Goal: Book appointment/travel/reservation

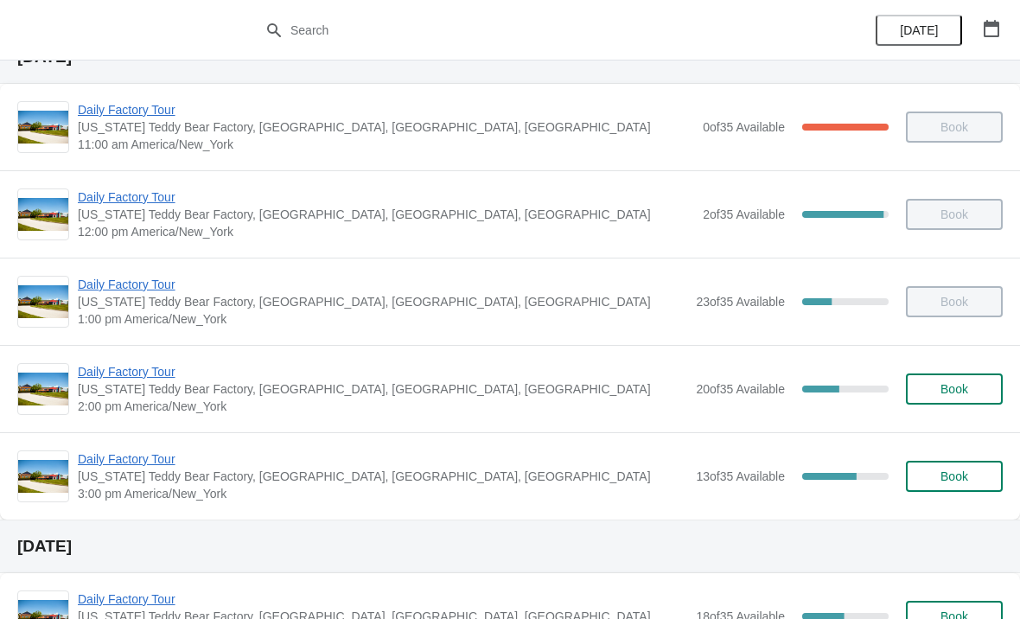
scroll to position [80, 0]
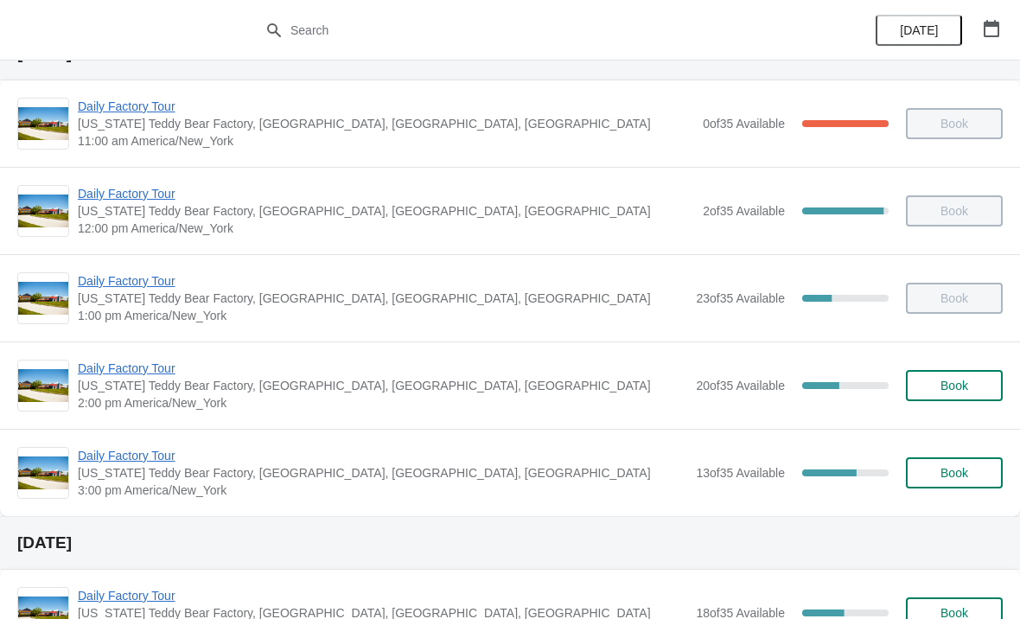
click at [139, 453] on span "Daily Factory Tour" at bounding box center [383, 455] width 610 height 17
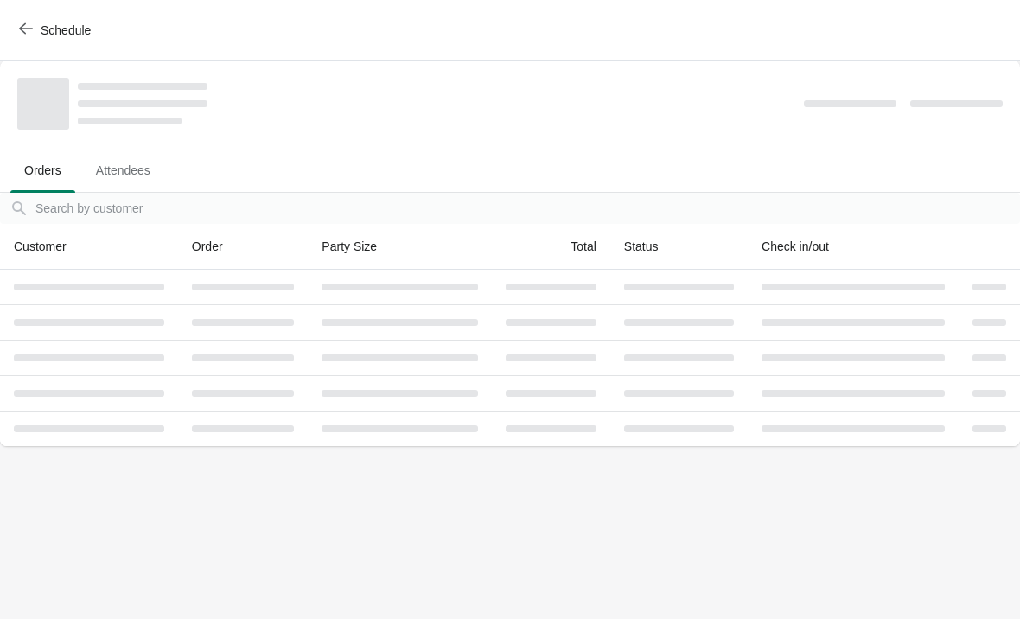
scroll to position [0, 0]
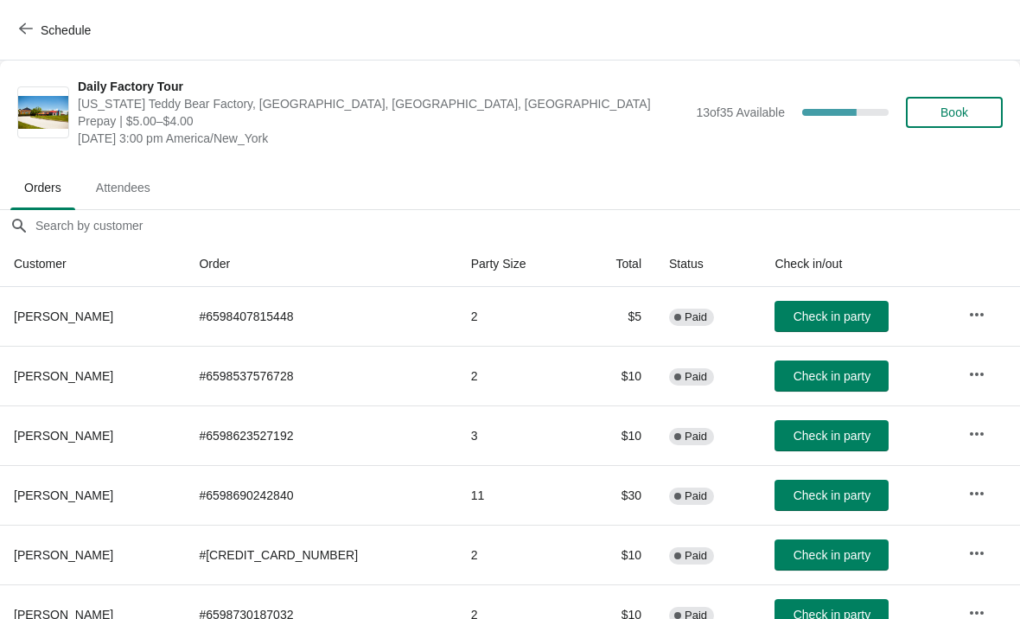
click at [41, 24] on span "Schedule" at bounding box center [66, 30] width 50 height 14
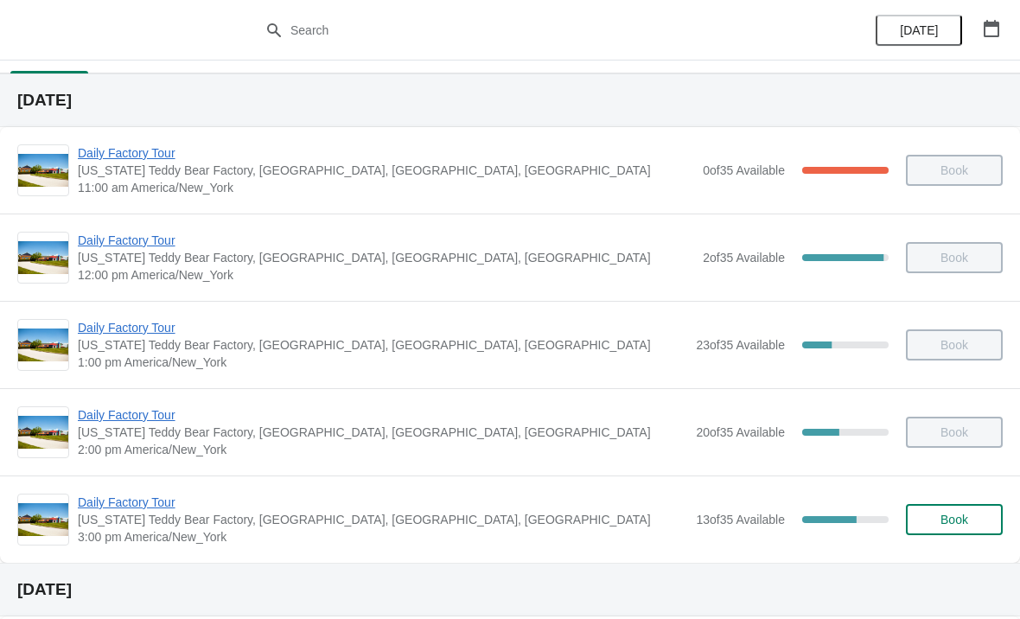
scroll to position [51, 0]
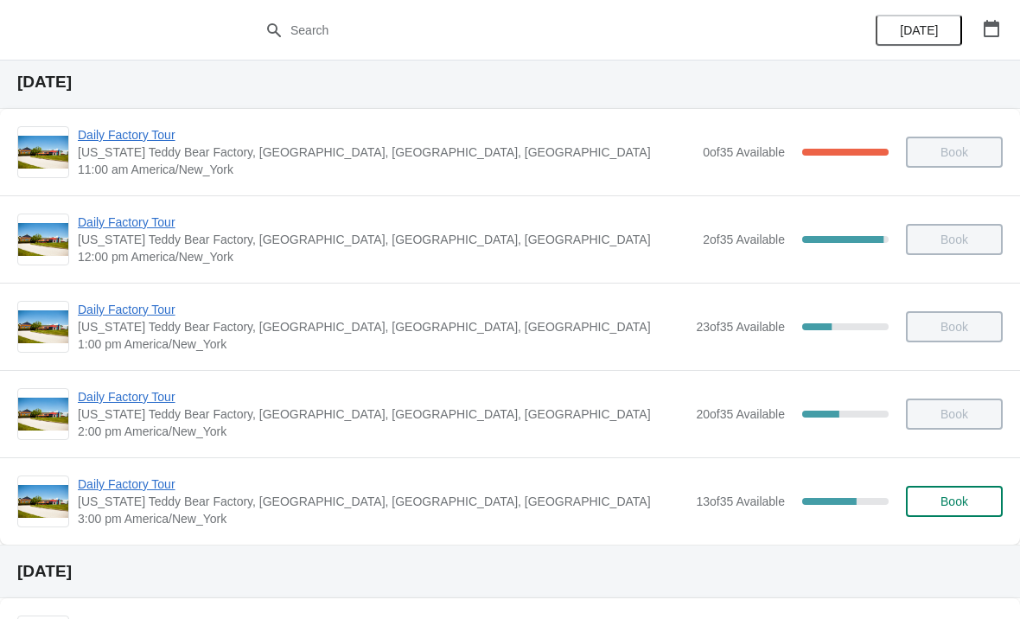
click at [970, 509] on button "Book" at bounding box center [954, 501] width 97 height 31
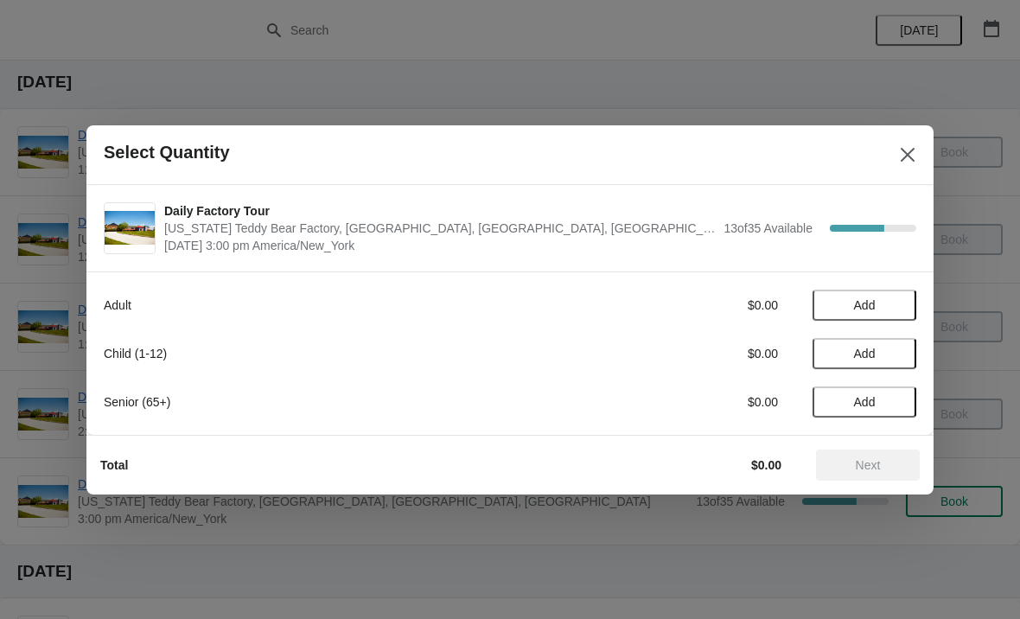
click at [897, 299] on span "Add" at bounding box center [864, 305] width 73 height 14
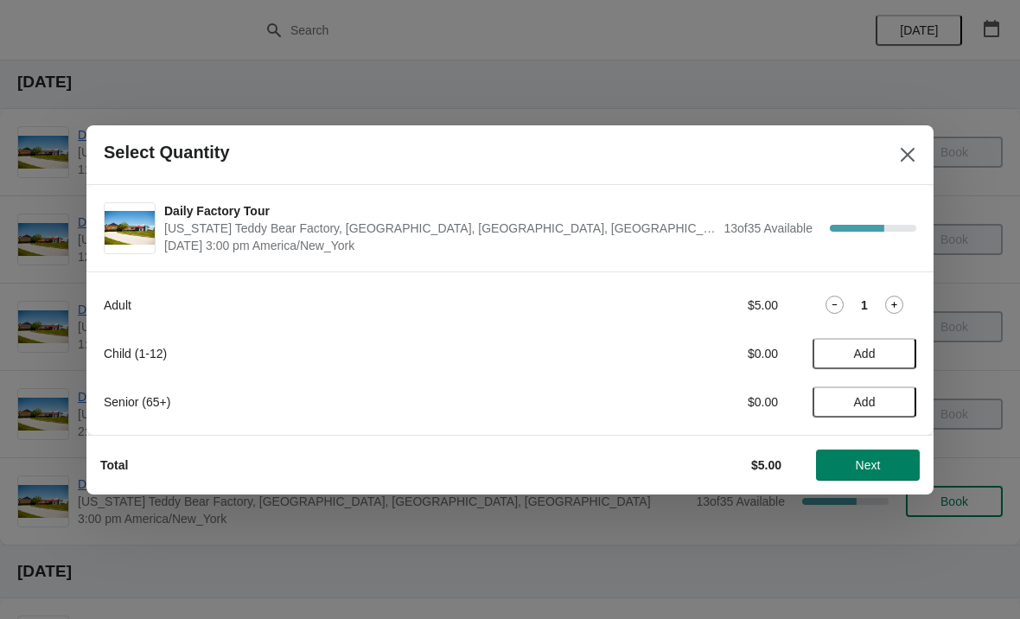
click at [900, 304] on icon at bounding box center [894, 305] width 18 height 18
click at [910, 355] on button "Add" at bounding box center [865, 353] width 104 height 31
click at [870, 470] on span "Next" at bounding box center [868, 465] width 25 height 14
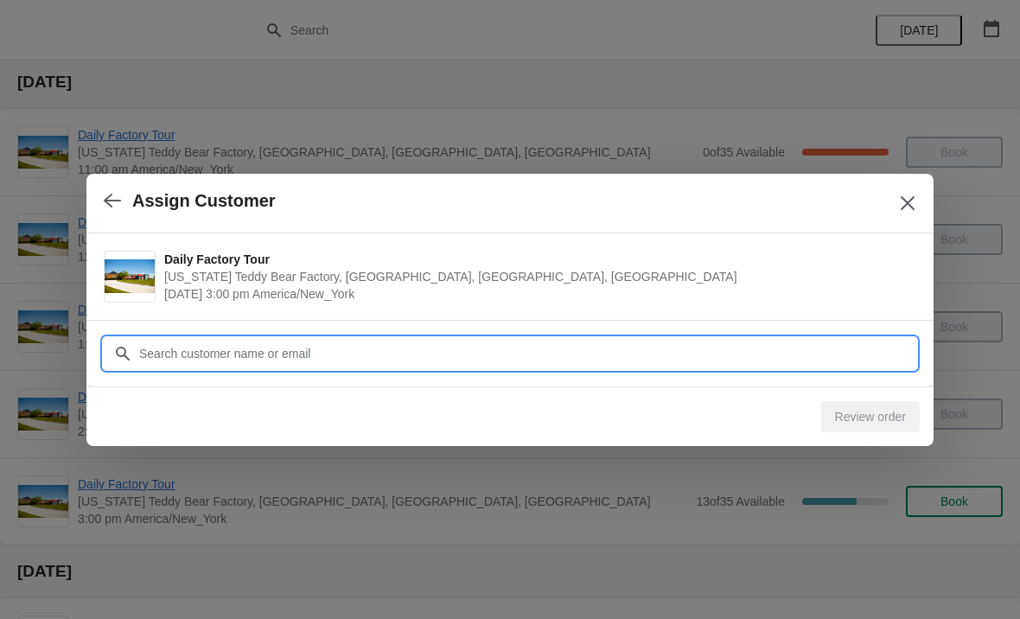
click at [405, 348] on input "Customer" at bounding box center [527, 353] width 778 height 31
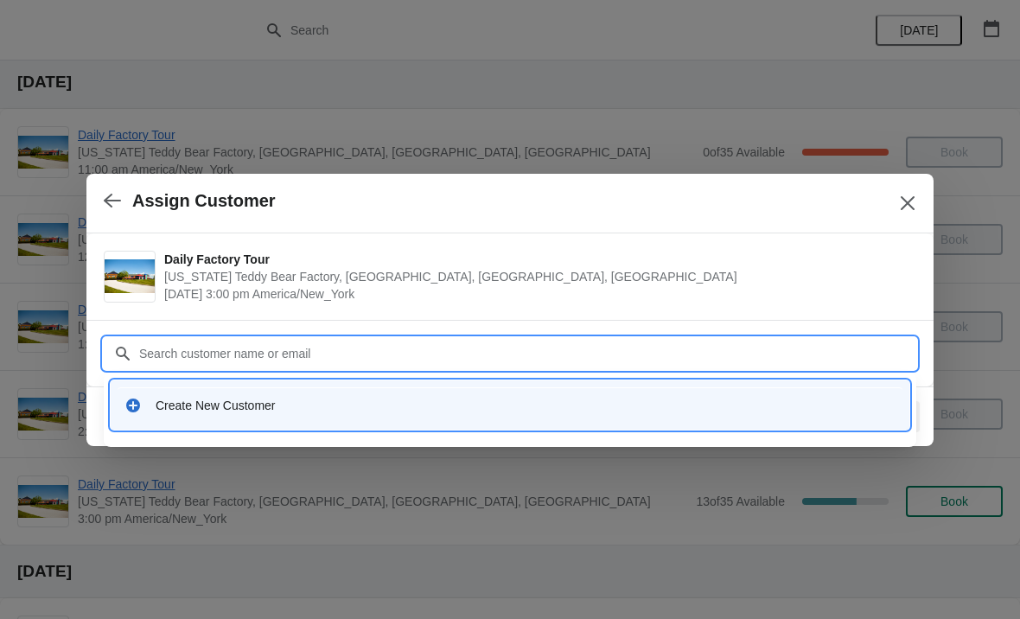
click at [214, 415] on div "Create New Customer" at bounding box center [510, 404] width 785 height 35
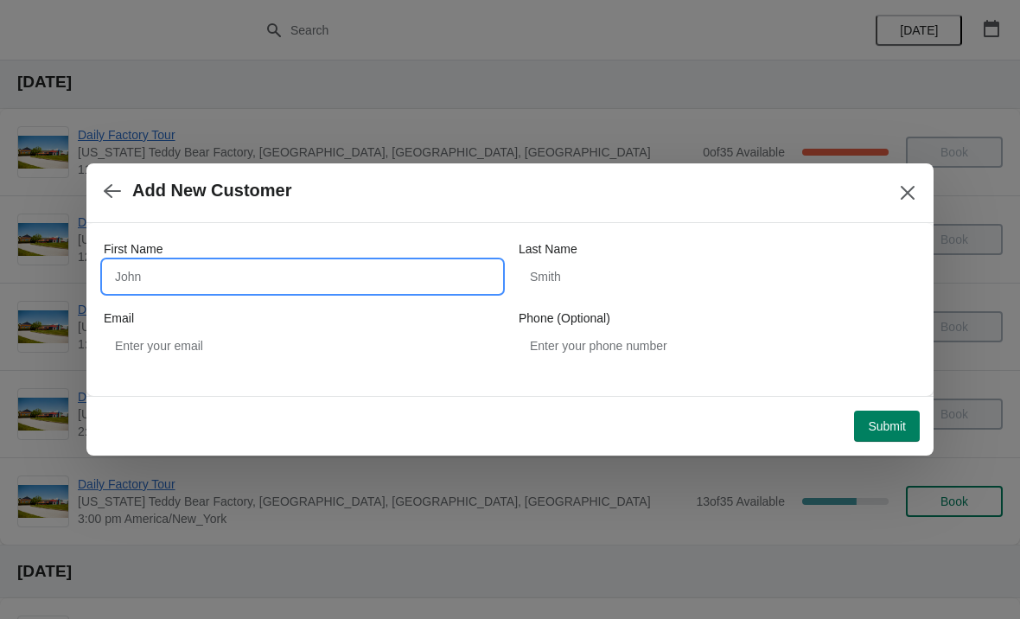
click at [227, 274] on input "First Name" at bounding box center [303, 276] width 398 height 31
type input "[PERSON_NAME]"
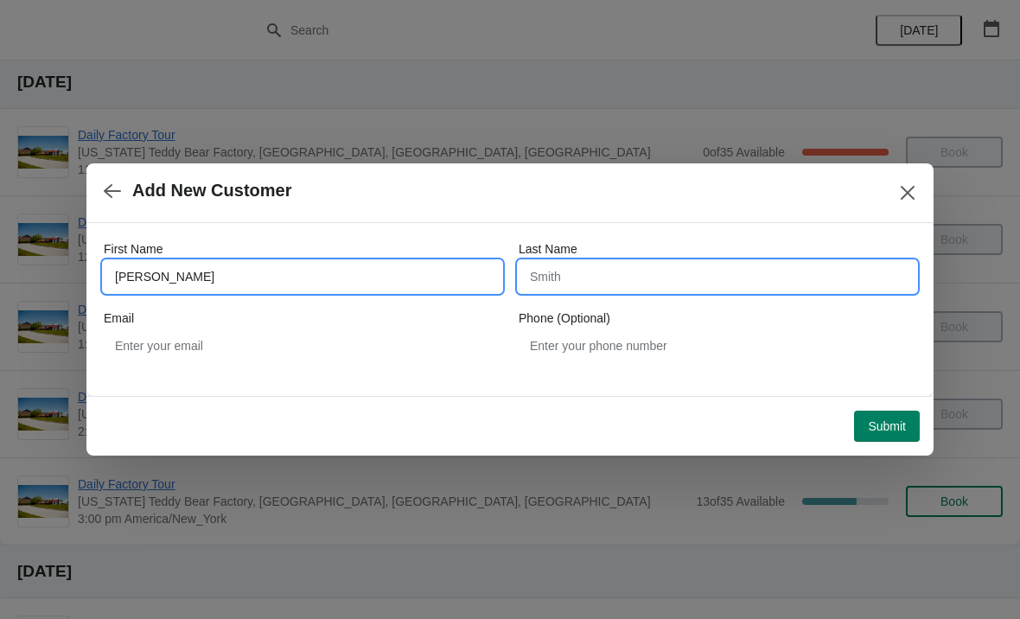
click at [613, 268] on input "Last Name" at bounding box center [718, 276] width 398 height 31
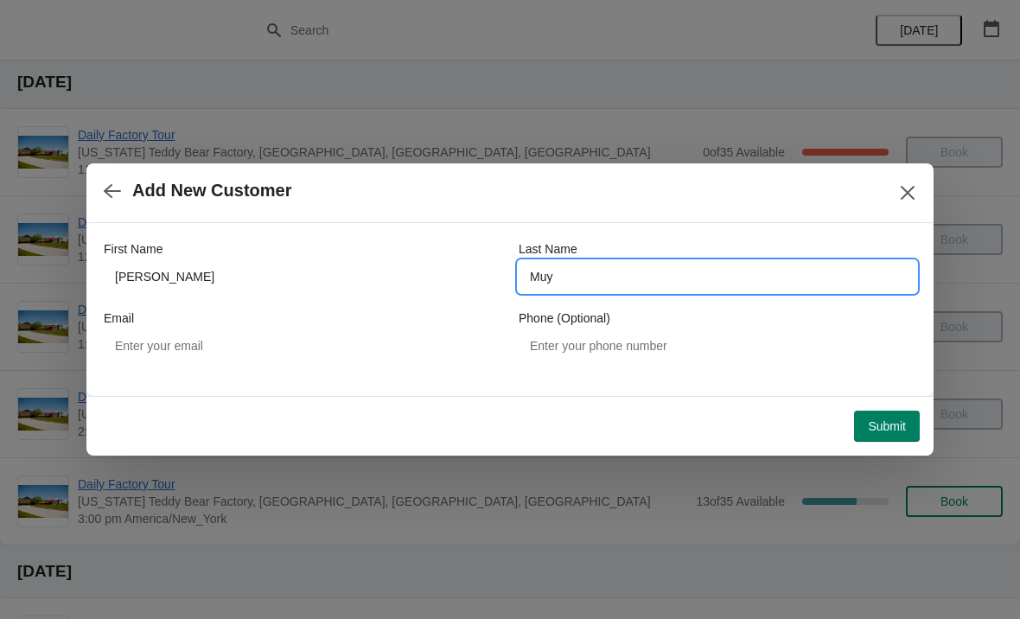
type input "Muy"
click at [894, 419] on span "Submit" at bounding box center [887, 426] width 38 height 14
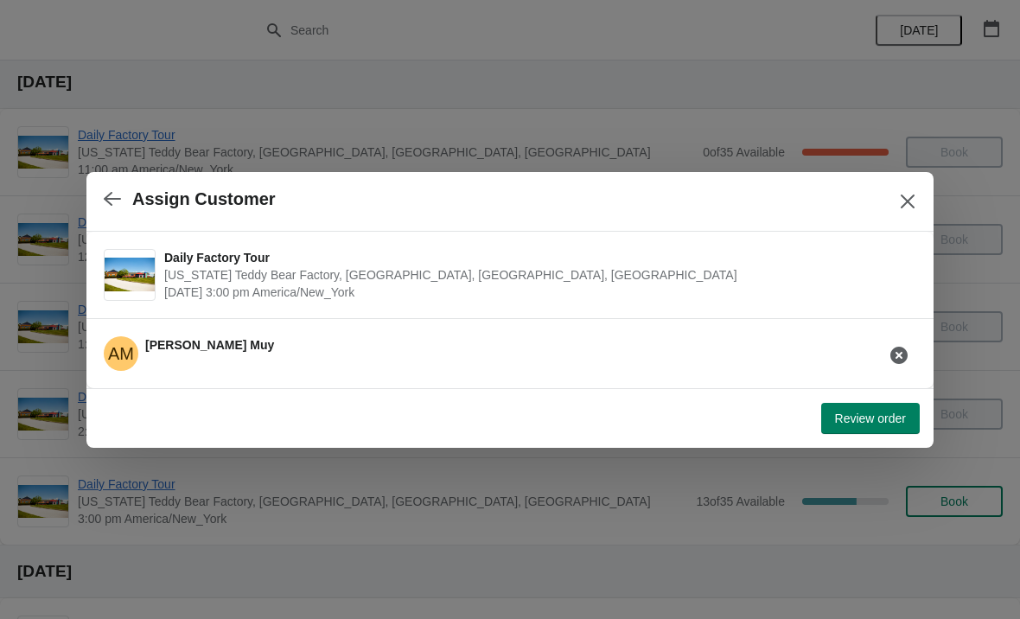
click at [865, 430] on button "Review order" at bounding box center [870, 418] width 99 height 31
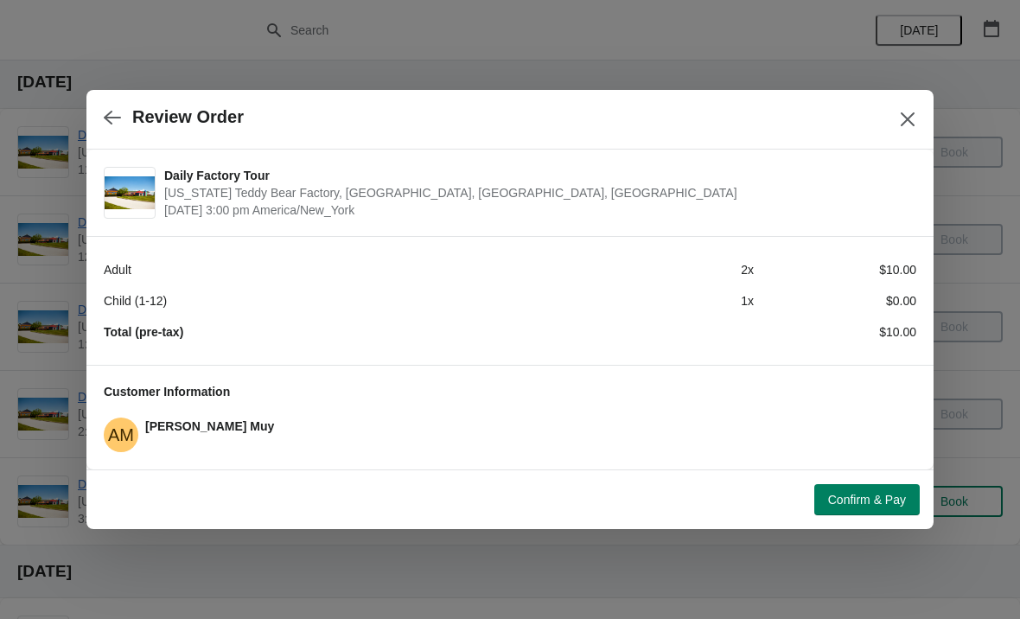
click at [872, 501] on span "Confirm & Pay" at bounding box center [867, 500] width 78 height 14
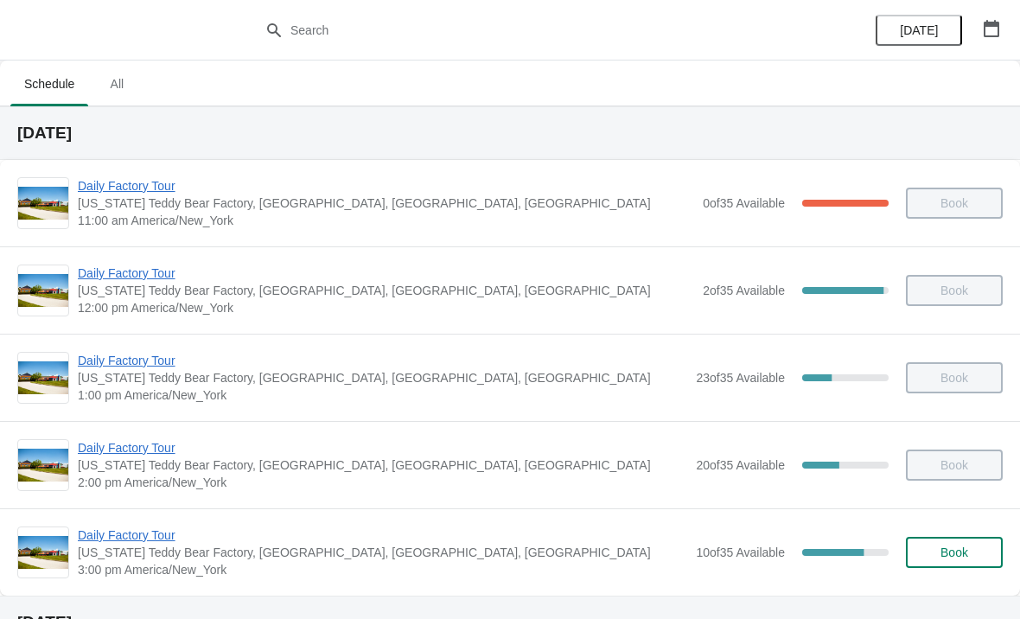
scroll to position [15, 0]
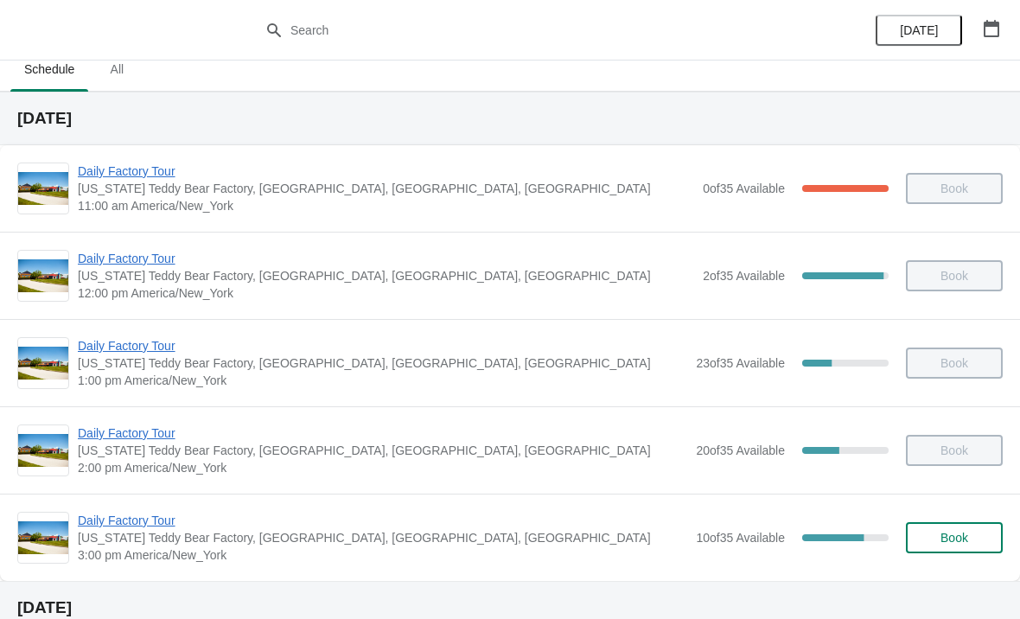
click at [131, 527] on span "Daily Factory Tour" at bounding box center [383, 520] width 610 height 17
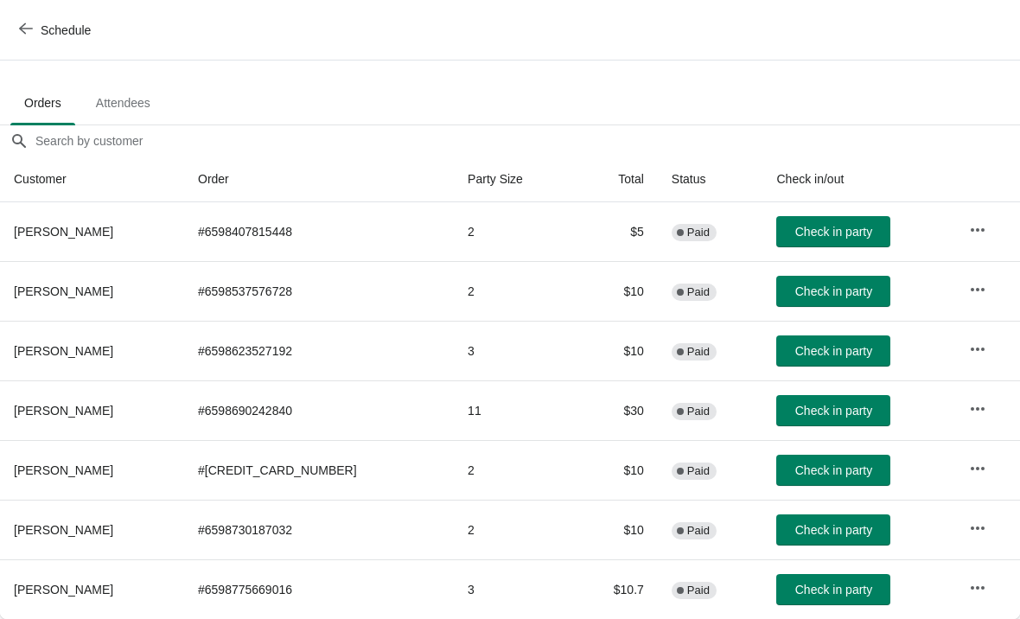
scroll to position [116, -7]
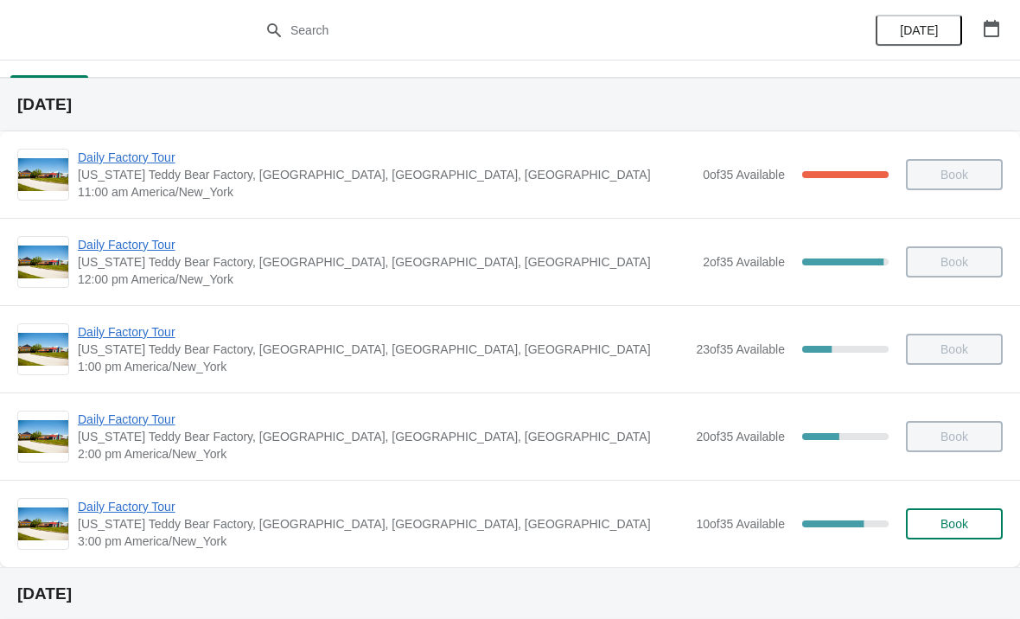
scroll to position [31, 0]
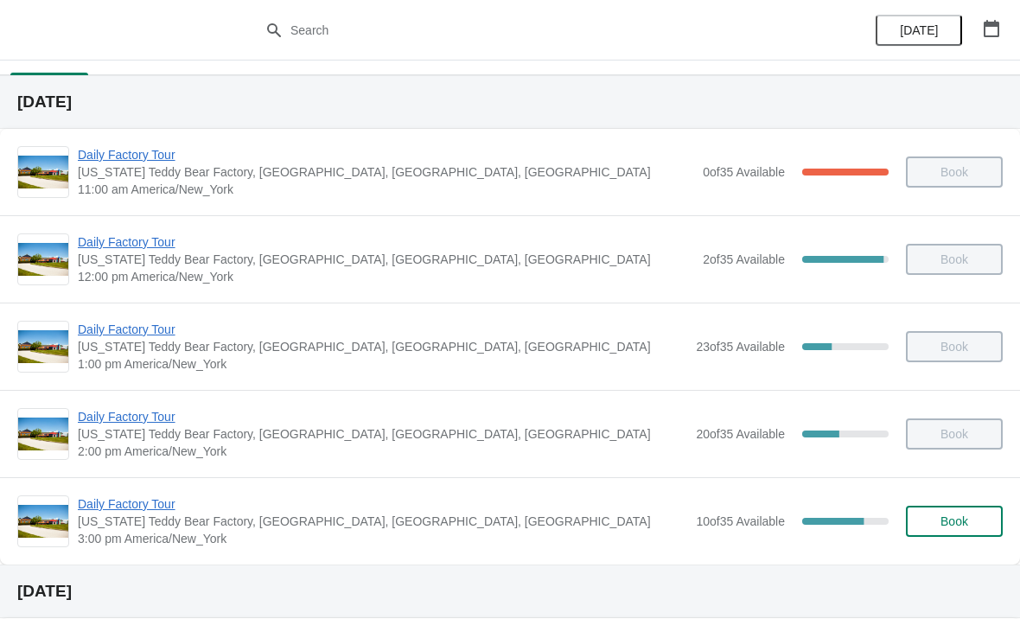
click at [122, 490] on div "Daily Factory Tour Vermont Teddy Bear Factory, Shelburne Road, Shelburne, VT, U…" at bounding box center [510, 520] width 1020 height 87
click at [123, 512] on span "Daily Factory Tour" at bounding box center [383, 503] width 610 height 17
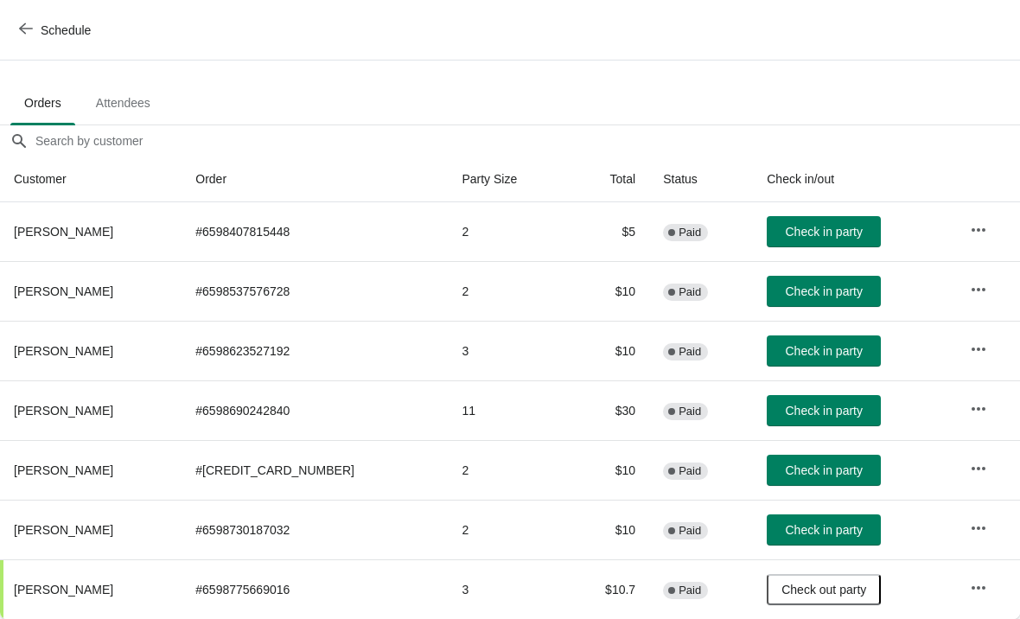
scroll to position [85, 0]
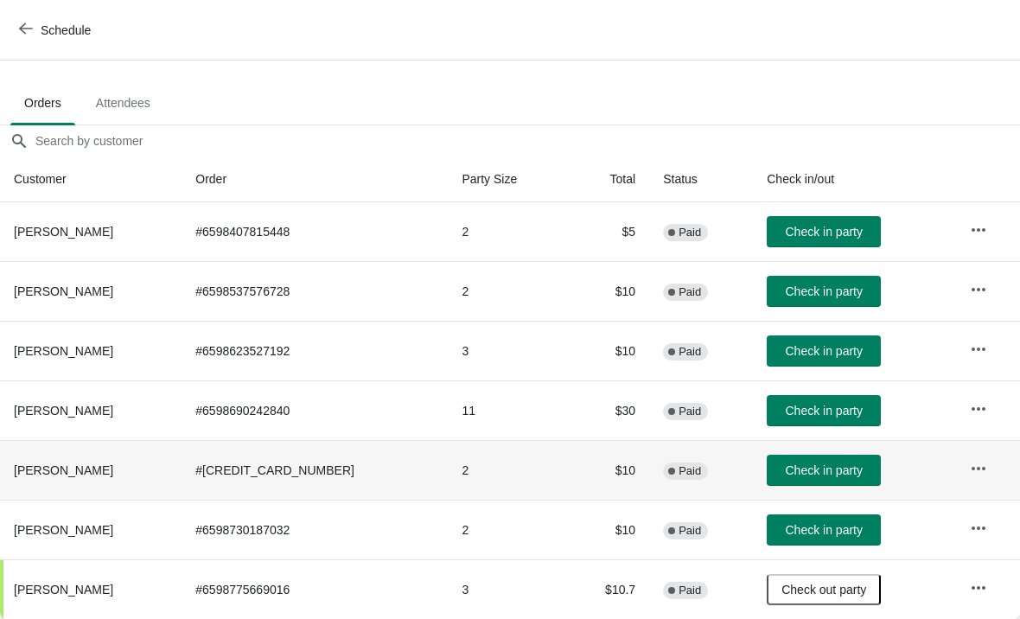
click at [769, 483] on button "Check in party" at bounding box center [824, 470] width 114 height 31
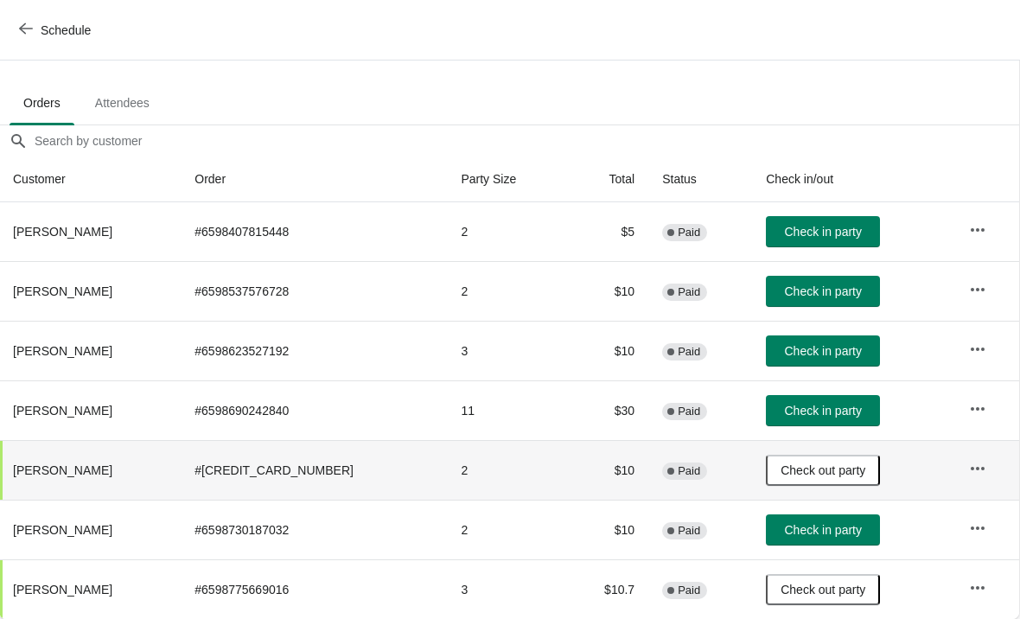
scroll to position [85, 1]
click at [441, 87] on ul "Orders Attendees" at bounding box center [509, 102] width 1006 height 45
